Goal: Task Accomplishment & Management: Manage account settings

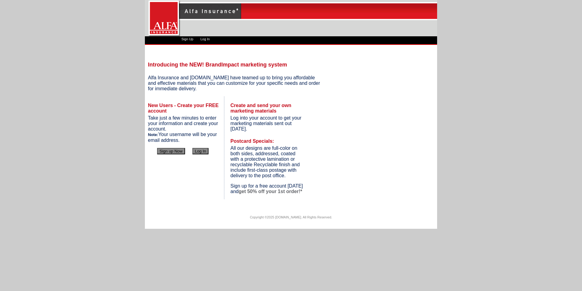
click at [200, 151] on button "Log In" at bounding box center [201, 151] width 16 height 6
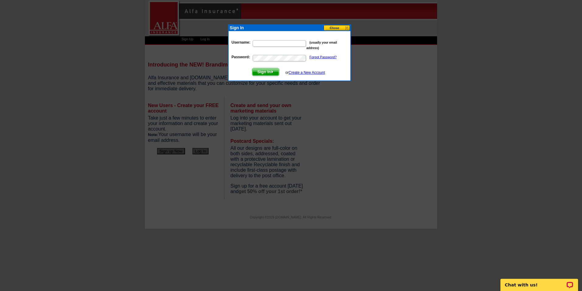
click at [311, 72] on link "Create a New Account" at bounding box center [307, 72] width 36 height 4
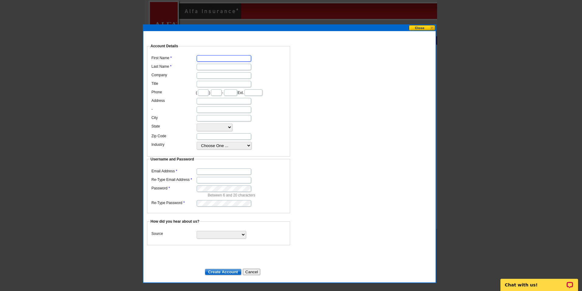
click at [209, 55] on input "First Name" at bounding box center [224, 58] width 55 height 6
type input "l"
type input "LeAnn"
type input "Denney"
type input "Alfa Insurance"
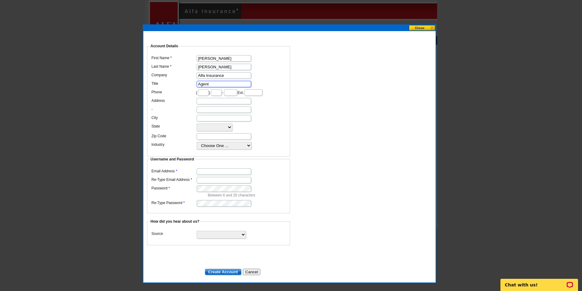
type input "Agent"
type input "256"
type input "396"
type input "066"
type input "25 Arena Rd"
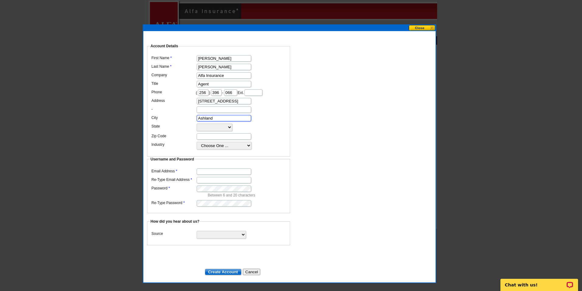
type input "Ashland"
select select "AL"
type input "36251"
click at [246, 149] on select "Choose One ... Residential Real Estate Accounting Agriculture Architecture Arts…" at bounding box center [224, 146] width 55 height 8
select select "38"
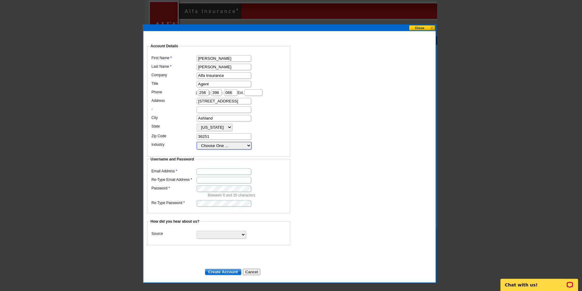
click at [197, 147] on select "Choose One ... Residential Real Estate Accounting Agriculture Architecture Arts…" at bounding box center [224, 146] width 55 height 8
click at [209, 168] on input "Email Address" at bounding box center [224, 171] width 55 height 6
type input "ldenney@alfains.com"
click at [217, 231] on select "Search Engine Television Ad Direct Mail Postcard Email Referred by a friend Oth…" at bounding box center [221, 235] width 49 height 8
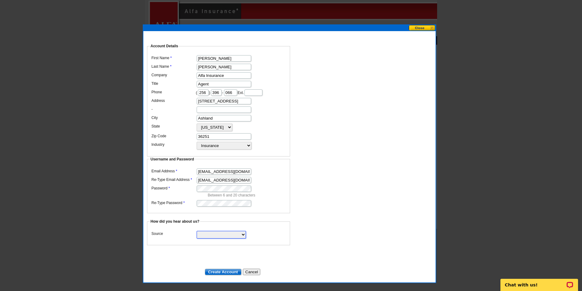
select select "other"
click at [197, 231] on select "Search Engine Television Ad Direct Mail Postcard Email Referred by a friend Oth…" at bounding box center [221, 235] width 49 height 8
click at [228, 268] on input "Create Account" at bounding box center [223, 271] width 37 height 6
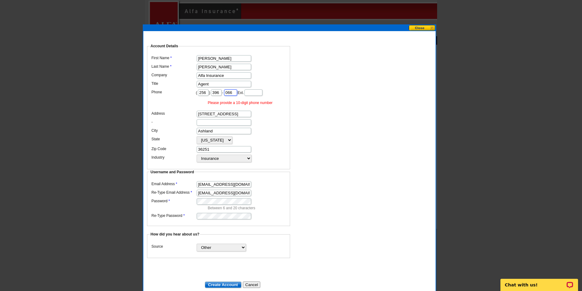
click at [237, 89] on input "066" at bounding box center [230, 92] width 13 height 6
type input "0566"
click at [226, 281] on input "Create Account" at bounding box center [223, 284] width 37 height 6
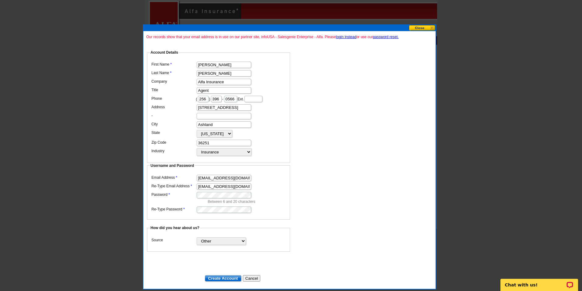
click at [385, 37] on link "password reset." at bounding box center [386, 37] width 26 height 4
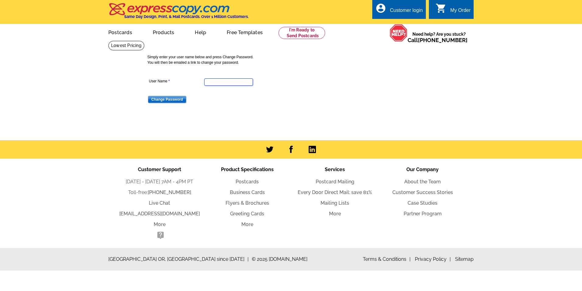
click at [217, 83] on input "User Name" at bounding box center [228, 81] width 49 height 7
type input "ldeenney@alfains.com"
click at [164, 97] on input "Change Password" at bounding box center [167, 99] width 38 height 7
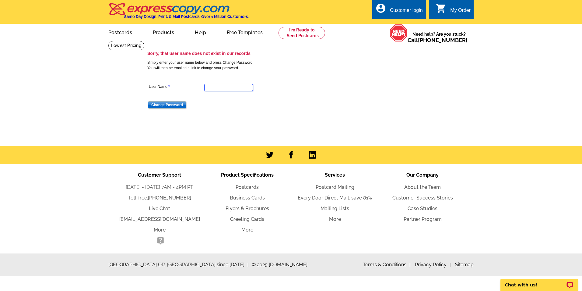
click at [210, 89] on input "User Name" at bounding box center [228, 87] width 49 height 7
type input "ledenn"
click at [174, 106] on input "Change Password" at bounding box center [167, 104] width 38 height 7
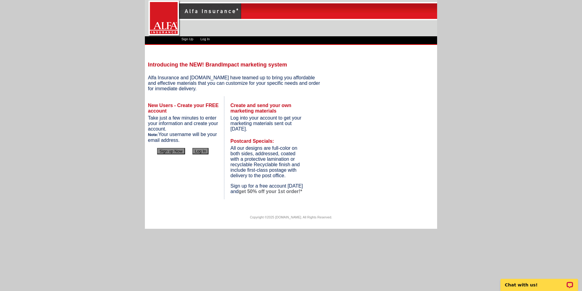
click at [199, 150] on button "Log In" at bounding box center [201, 151] width 16 height 6
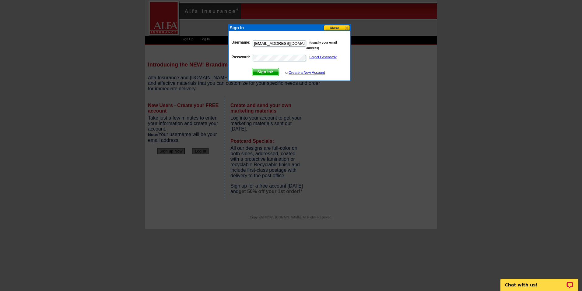
type input "[EMAIL_ADDRESS][DOMAIN_NAME]"
click at [325, 57] on link "Forgot Password?" at bounding box center [323, 57] width 27 height 4
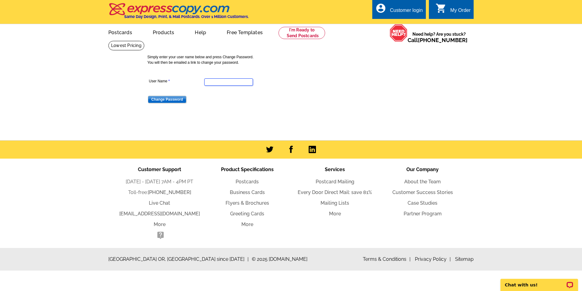
click at [209, 81] on input "User Name" at bounding box center [228, 81] width 49 height 7
type input "[EMAIL_ADDRESS][DOMAIN_NAME]"
click at [172, 101] on input "Change Password" at bounding box center [167, 99] width 38 height 7
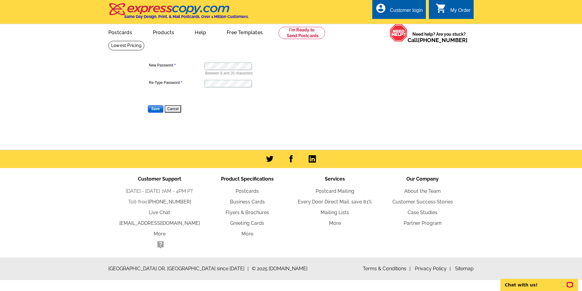
click at [157, 108] on input "Save" at bounding box center [155, 108] width 15 height 7
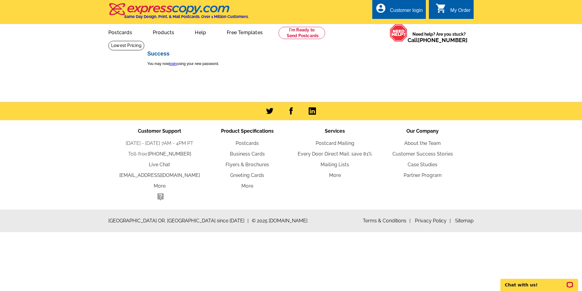
click at [174, 63] on link "login" at bounding box center [173, 64] width 8 height 4
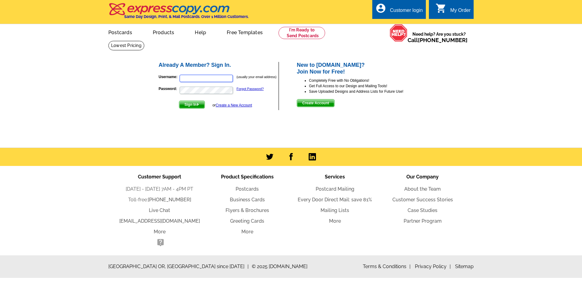
click at [187, 78] on input "Username:" at bounding box center [206, 78] width 53 height 7
type input "ldenney@alfains.com"
click at [189, 105] on span "Sign In" at bounding box center [191, 104] width 25 height 7
